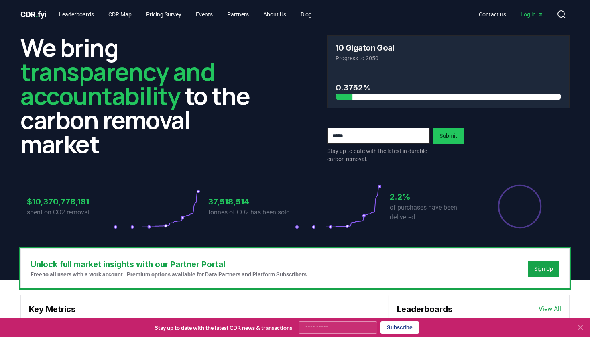
click at [536, 11] on span "Log in" at bounding box center [531, 14] width 23 height 8
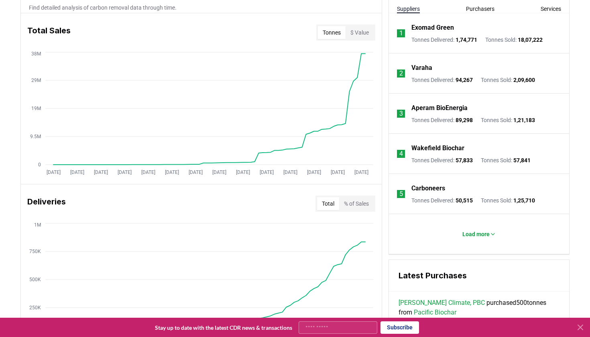
scroll to position [310, 0]
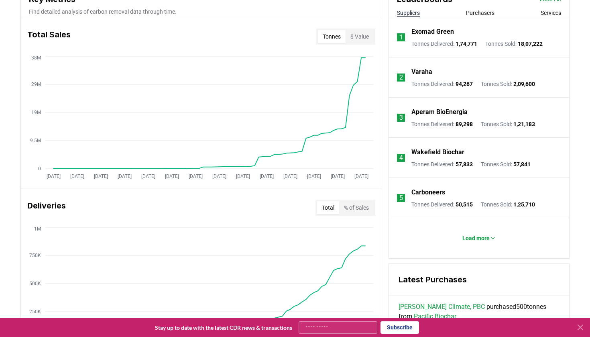
click at [579, 329] on icon at bounding box center [580, 327] width 10 height 10
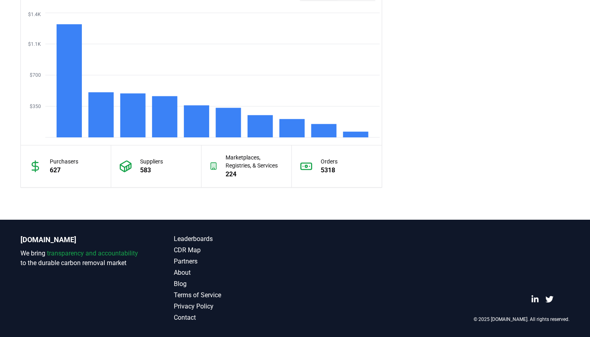
scroll to position [695, 0]
click at [182, 251] on link "CDR Map" at bounding box center [234, 250] width 121 height 10
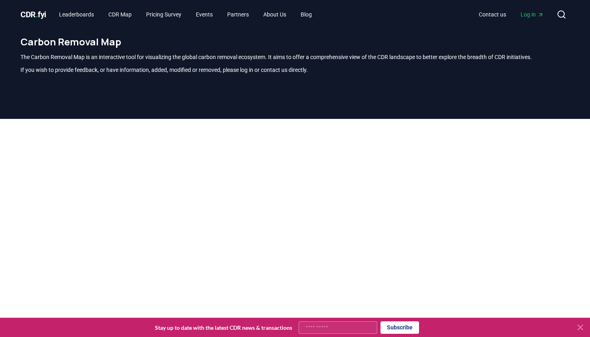
click at [580, 326] on icon at bounding box center [580, 327] width 10 height 10
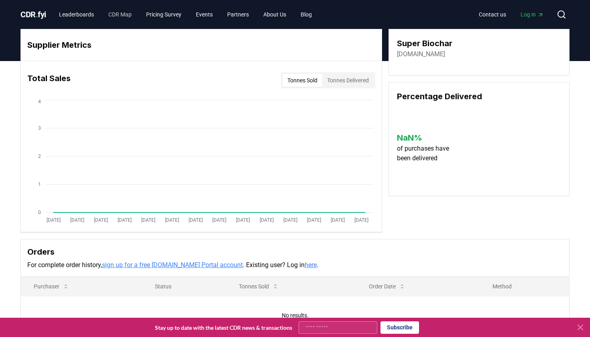
click at [132, 15] on link "CDR Map" at bounding box center [120, 14] width 36 height 14
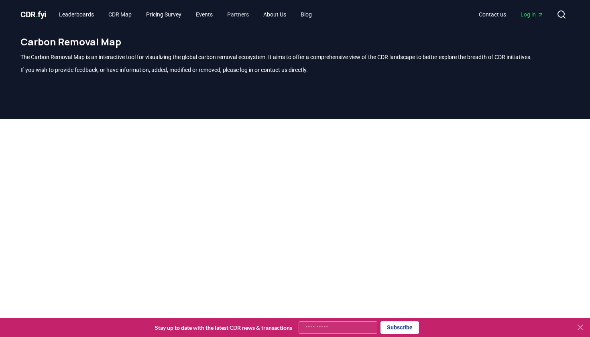
click at [253, 18] on link "Partners" at bounding box center [238, 14] width 35 height 14
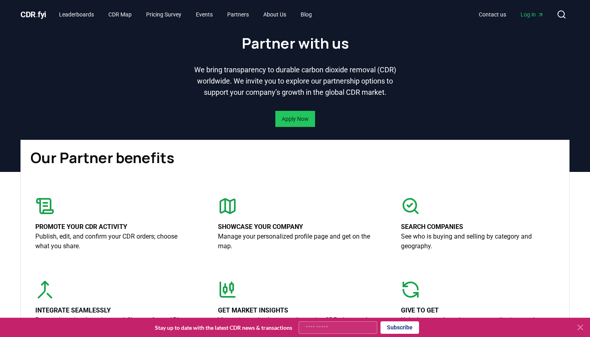
click at [49, 16] on div "CDR . fyi Leaderboards CDR Map Pricing Survey Events Partners About Us Blog" at bounding box center [169, 14] width 298 height 14
click at [40, 14] on span "CDR . fyi" at bounding box center [33, 15] width 26 height 10
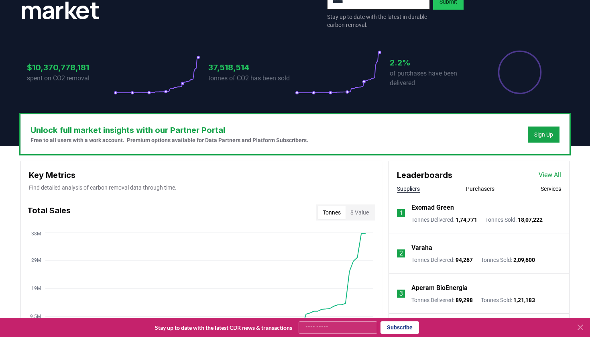
scroll to position [144, 0]
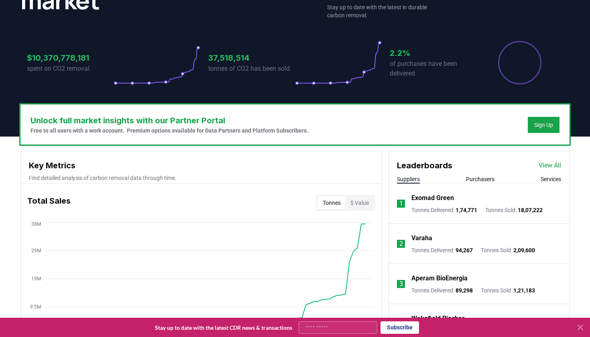
click at [579, 327] on icon at bounding box center [580, 327] width 5 height 5
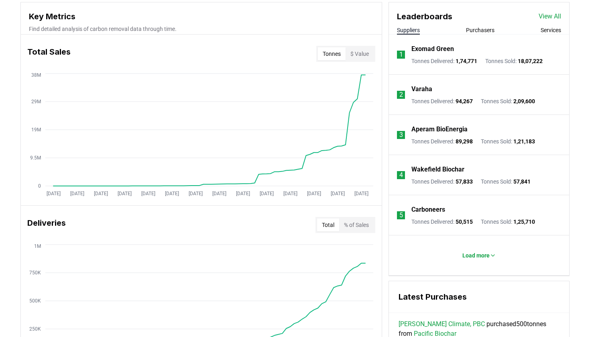
scroll to position [293, 0]
click at [474, 258] on p "Load more" at bounding box center [475, 255] width 27 height 8
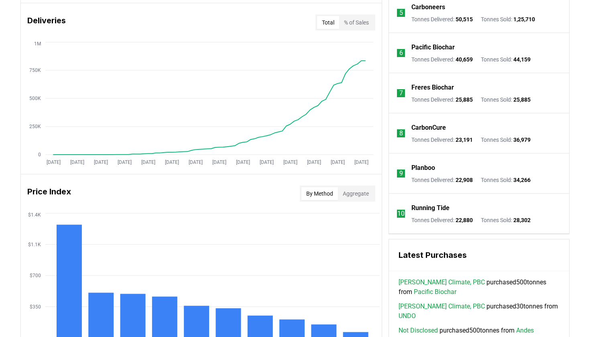
scroll to position [496, 0]
